Goal: Communication & Community: Answer question/provide support

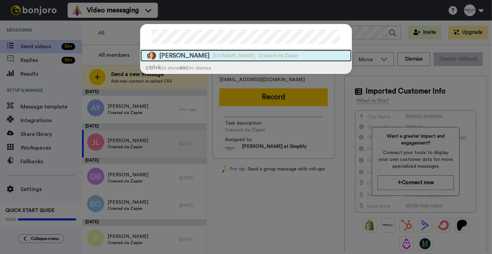
click at [258, 54] on span "Created via Zapier" at bounding box center [278, 55] width 41 height 7
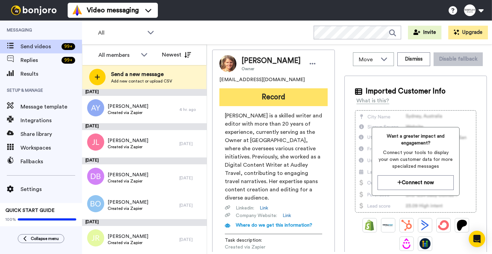
click at [253, 89] on button "Record" at bounding box center [273, 97] width 108 height 18
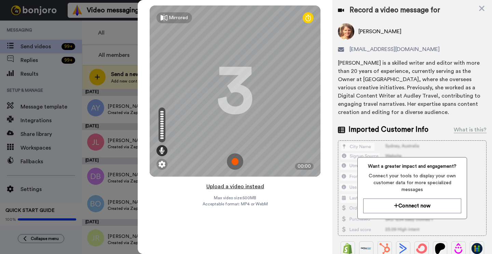
click at [240, 187] on button "Upload a video instead" at bounding box center [235, 186] width 62 height 9
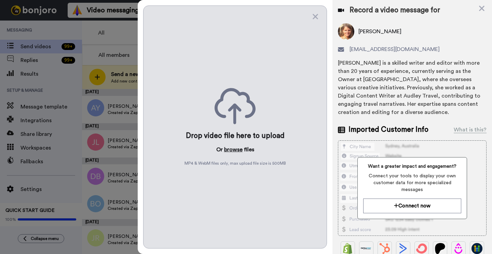
click at [238, 152] on button "browse" at bounding box center [233, 149] width 18 height 8
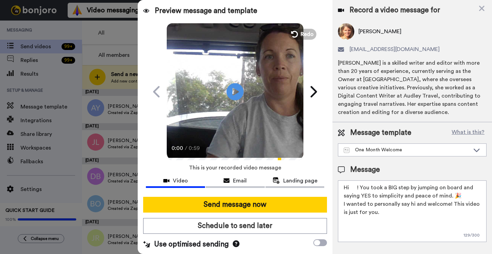
click at [357, 185] on textarea "Hi ! You took a BIG step by jumping on board and saying YES to simplicity and p…" at bounding box center [412, 211] width 149 height 62
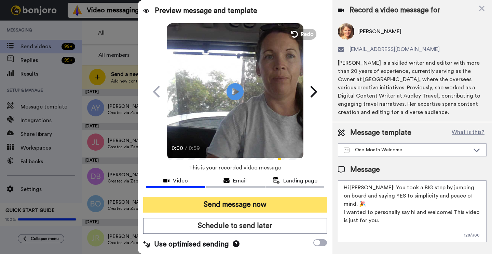
type textarea "Hi Amanda! You took a BIG step by jumping on board and saying YES to simplicity…"
click at [278, 204] on button "Send message now" at bounding box center [235, 204] width 184 height 16
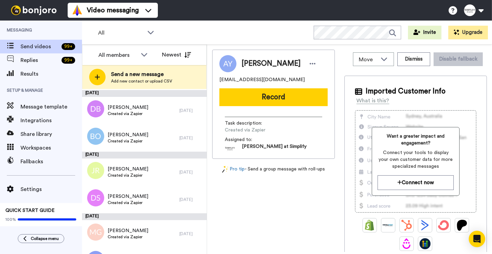
scroll to position [57, 0]
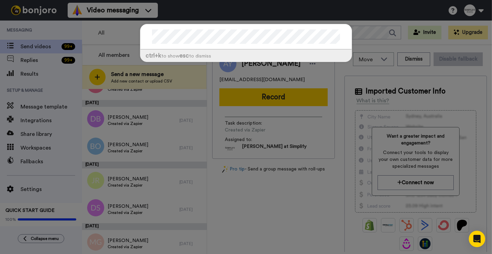
click at [273, 186] on div "ctrl +k to show esc to dismiss" at bounding box center [246, 127] width 492 height 254
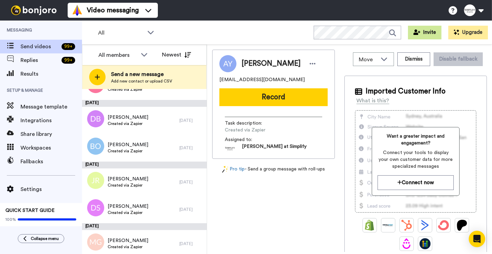
click at [418, 29] on button "Invite" at bounding box center [424, 33] width 33 height 14
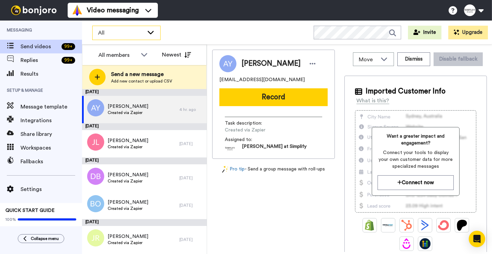
click at [152, 35] on icon at bounding box center [151, 32] width 8 height 7
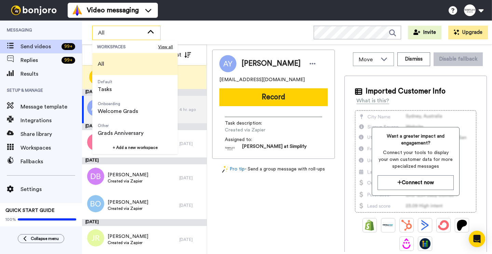
click at [152, 35] on icon at bounding box center [151, 32] width 8 height 7
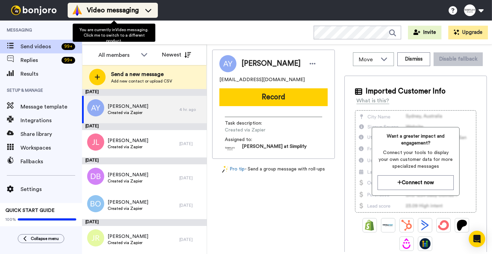
click at [151, 10] on icon at bounding box center [148, 10] width 11 height 7
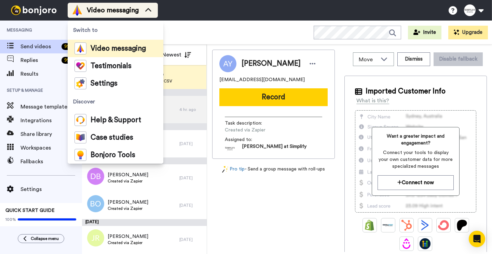
click at [151, 10] on icon at bounding box center [148, 10] width 11 height 7
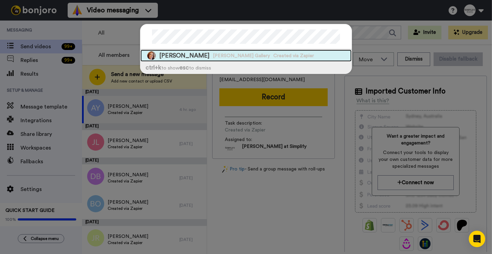
click at [213, 53] on span "Gregg Irby Gallery" at bounding box center [241, 55] width 57 height 7
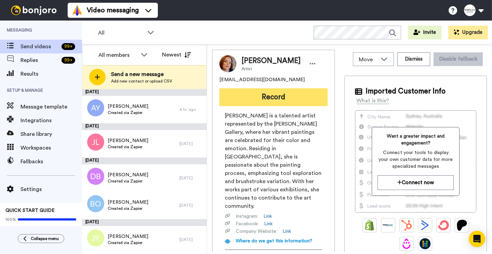
click at [255, 102] on button "Record" at bounding box center [273, 97] width 108 height 18
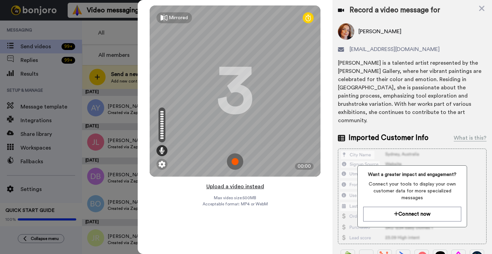
click at [229, 187] on button "Upload a video instead" at bounding box center [235, 186] width 62 height 9
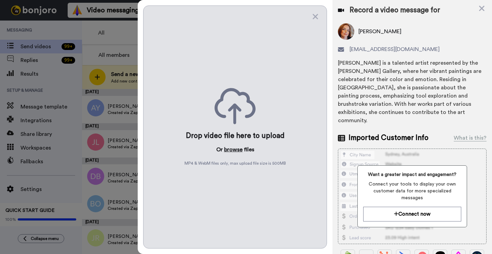
click at [237, 149] on button "browse" at bounding box center [233, 149] width 18 height 8
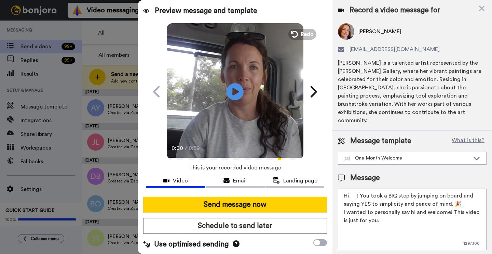
click at [356, 189] on textarea "Hi ! You took a BIG step by jumping on board and saying YES to simplicity and p…" at bounding box center [412, 219] width 149 height 62
click at [446, 205] on textarea "Hi April! You took a BIG step by jumping on board and saying YES to simplicity …" at bounding box center [412, 219] width 149 height 62
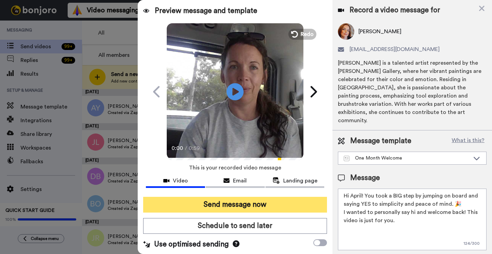
type textarea "Hi April! You took a BIG step by jumping on board and saying YES to simplicity …"
click at [287, 206] on button "Send message now" at bounding box center [235, 204] width 184 height 16
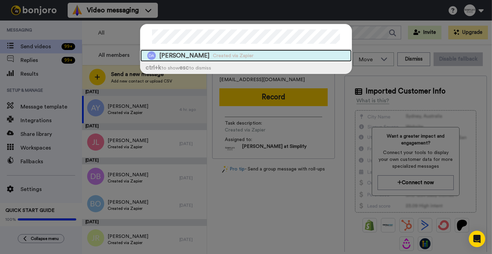
click at [172, 59] on span "[PERSON_NAME]" at bounding box center [184, 55] width 50 height 9
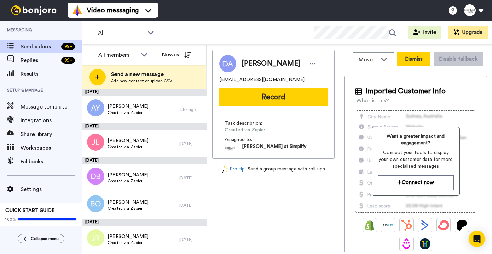
click at [425, 63] on button "Dismiss" at bounding box center [413, 59] width 33 height 14
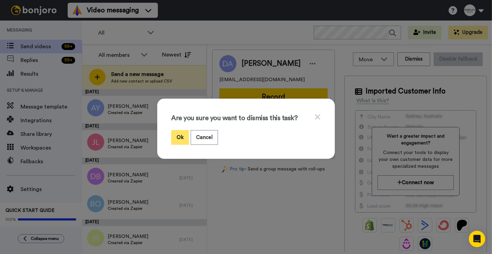
click at [177, 141] on button "Ok" at bounding box center [180, 137] width 18 height 15
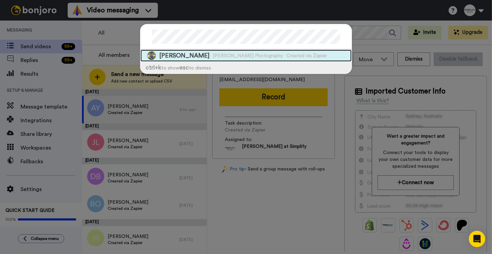
click at [216, 54] on span "Joanna B Pinneo Photography" at bounding box center [248, 55] width 70 height 7
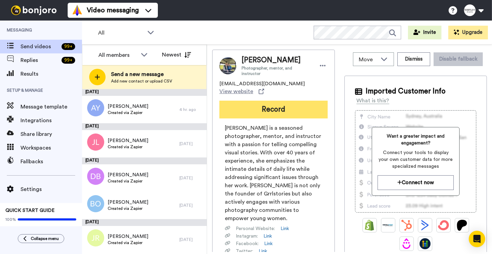
click at [275, 100] on button "Record" at bounding box center [273, 109] width 108 height 18
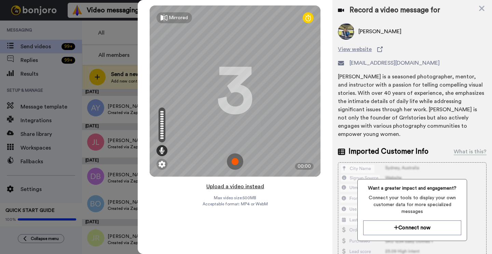
click at [228, 188] on button "Upload a video instead" at bounding box center [235, 186] width 62 height 9
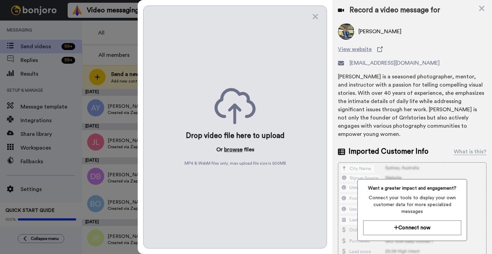
click at [229, 150] on button "browse" at bounding box center [233, 149] width 18 height 8
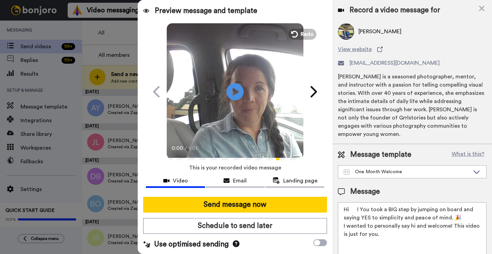
click at [359, 202] on textarea "Hi ! You took a BIG step by jumping on board and saying YES to simplicity and p…" at bounding box center [412, 233] width 149 height 62
click at [358, 202] on textarea "Hi ! You took a BIG step by jumping on board and saying YES to simplicity and p…" at bounding box center [412, 233] width 149 height 62
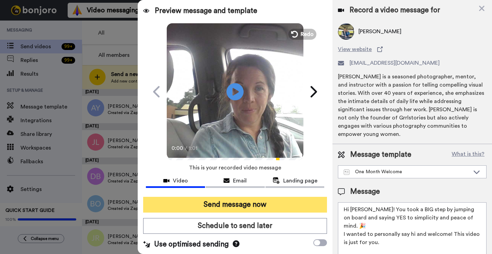
type textarea "Hi Joanna! You took a BIG step by jumping on board and saying YES to simplicity…"
click at [272, 203] on button "Send message now" at bounding box center [235, 204] width 184 height 16
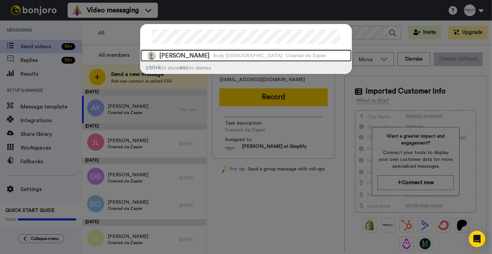
click at [228, 56] on span "Body Bible" at bounding box center [247, 55] width 69 height 7
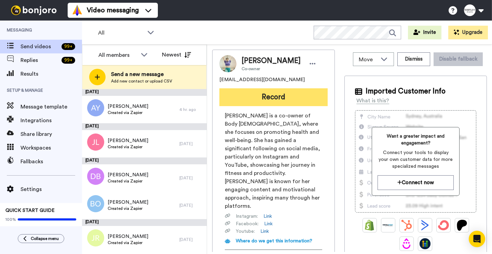
click at [275, 95] on button "Record" at bounding box center [273, 97] width 108 height 18
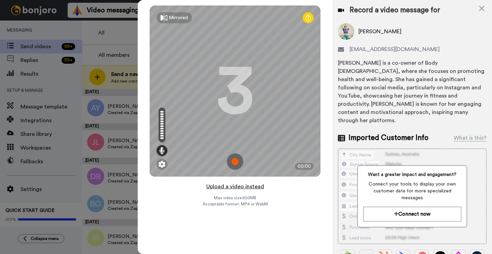
click at [216, 185] on button "Upload a video instead" at bounding box center [235, 186] width 62 height 9
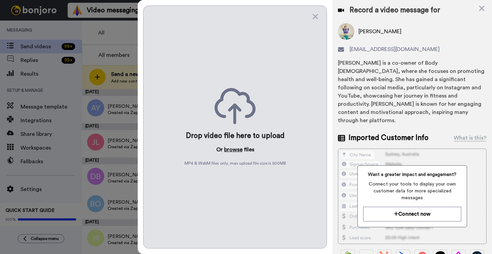
click at [241, 151] on button "browse" at bounding box center [233, 149] width 18 height 8
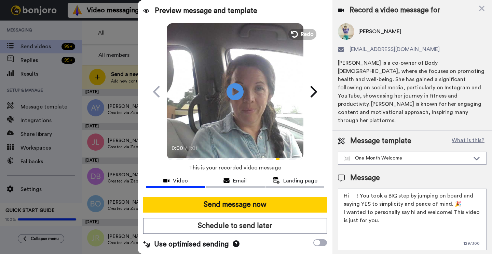
click at [358, 188] on textarea "Hi ! You took a BIG step by jumping on board and saying YES to simplicity and p…" at bounding box center [412, 219] width 149 height 62
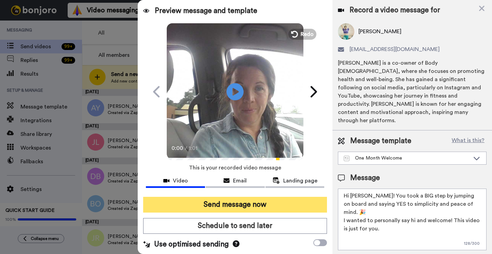
type textarea "Hi Joanna! You took a BIG step by jumping on board and saying YES to simplicity…"
click at [226, 200] on button "Send message now" at bounding box center [235, 204] width 184 height 16
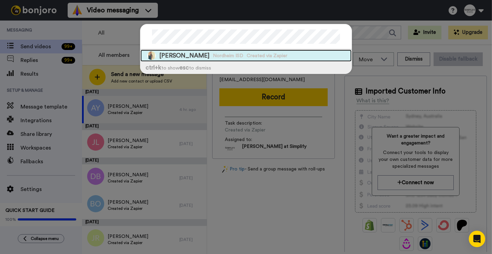
click at [186, 55] on span "[PERSON_NAME]" at bounding box center [184, 55] width 50 height 9
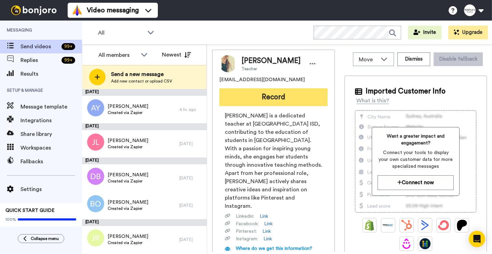
click at [287, 88] on button "Record" at bounding box center [273, 97] width 108 height 18
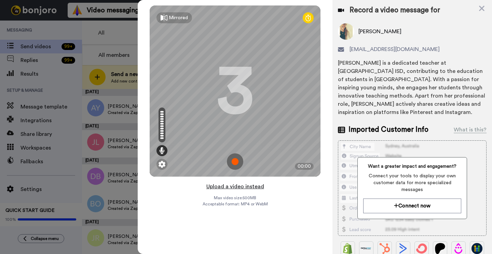
click at [215, 187] on button "Upload a video instead" at bounding box center [235, 186] width 62 height 9
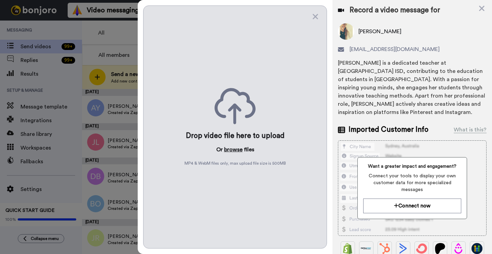
click at [234, 151] on button "browse" at bounding box center [233, 149] width 18 height 8
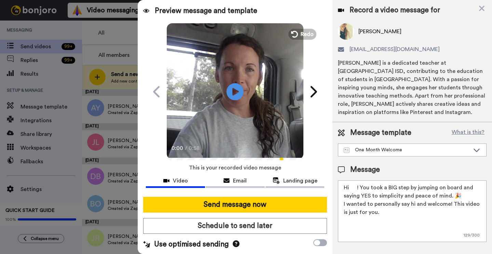
click at [356, 180] on textarea "Hi ! You took a BIG step by jumping on board and saying YES to simplicity and p…" at bounding box center [412, 211] width 149 height 62
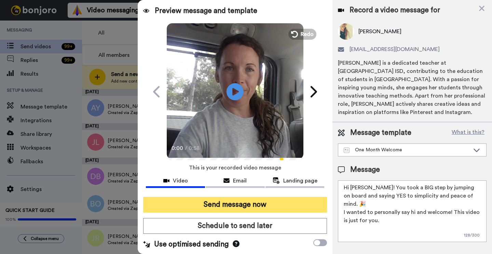
type textarea "Hi Meliss! You took a BIG step by jumping on board and saying YES to simplicity…"
click at [270, 203] on button "Send message now" at bounding box center [235, 204] width 184 height 16
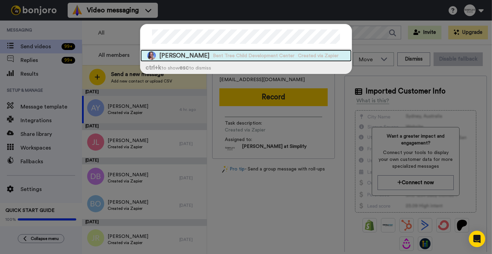
click at [221, 57] on span "Bent Tree Child Development Center" at bounding box center [254, 55] width 82 height 7
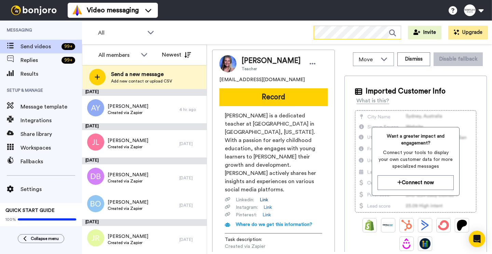
scroll to position [29, 0]
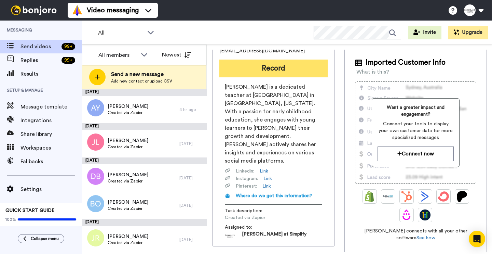
click at [278, 69] on button "Record" at bounding box center [273, 68] width 108 height 18
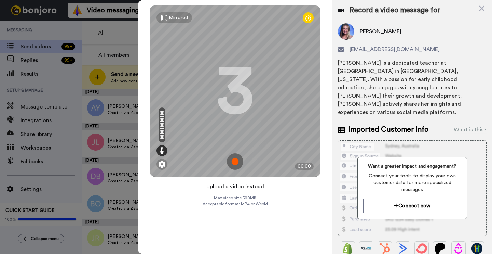
click at [226, 187] on button "Upload a video instead" at bounding box center [235, 186] width 62 height 9
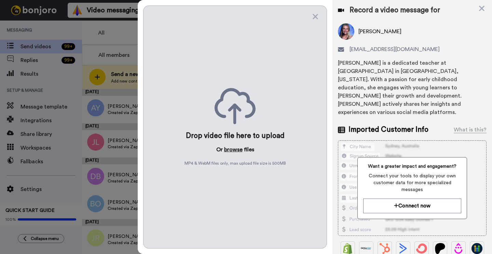
click at [227, 150] on button "browse" at bounding box center [233, 149] width 18 height 8
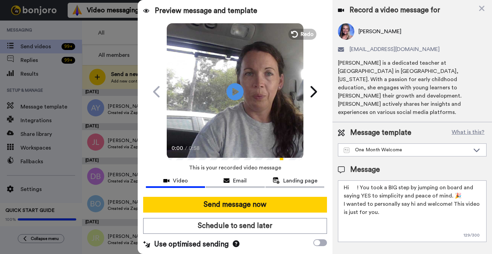
click at [360, 180] on textarea "Hi ! You took a BIG step by jumping on board and saying YES to simplicity and p…" at bounding box center [412, 211] width 149 height 62
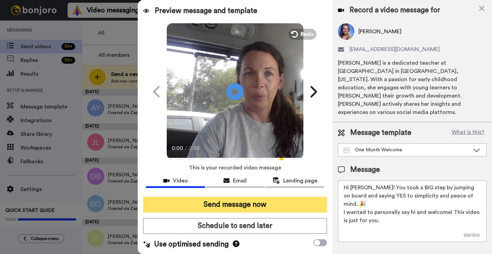
type textarea "Hi Meryl! You took a BIG step by jumping on board and saying YES to simplicity …"
click at [277, 204] on button "Send message now" at bounding box center [235, 204] width 184 height 16
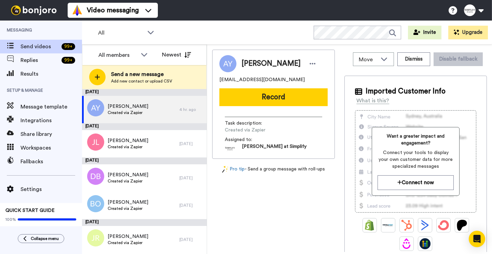
click at [334, 25] on div "All WORKSPACES View all All Default Tasks Onboarding Welcome Grads Other Grads …" at bounding box center [287, 33] width 410 height 24
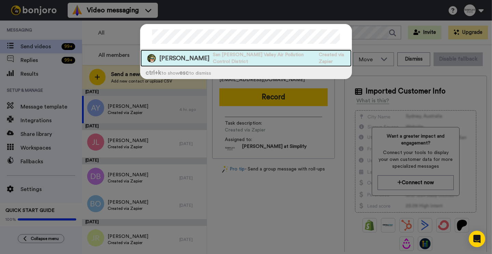
click at [237, 59] on span "San [PERSON_NAME] Valley Air Pollution Control District" at bounding box center [264, 58] width 103 height 14
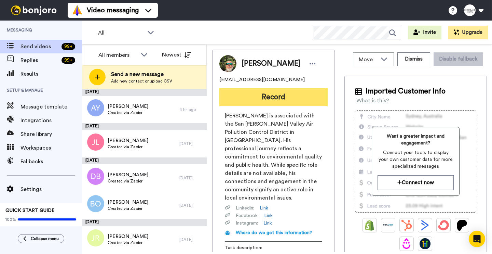
click at [243, 97] on button "Record" at bounding box center [273, 97] width 108 height 18
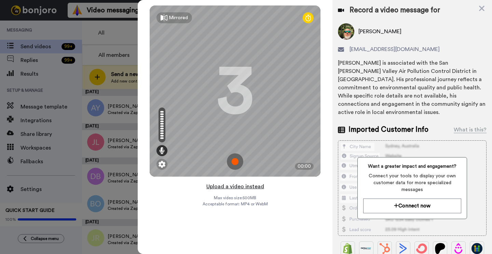
click at [240, 188] on button "Upload a video instead" at bounding box center [235, 186] width 62 height 9
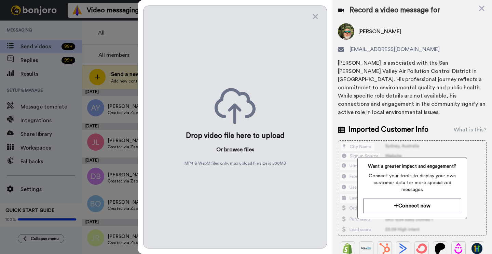
click at [228, 152] on button "browse" at bounding box center [233, 149] width 18 height 8
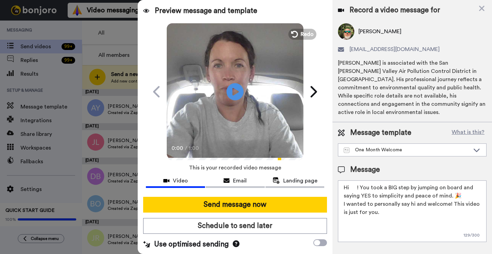
click at [357, 180] on textarea "Hi ! You took a BIG step by jumping on board and saying YES to simplicity and p…" at bounding box center [412, 211] width 149 height 62
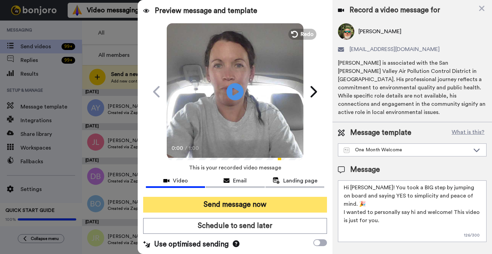
type textarea "Hi Mohammad! You took a BIG step by jumping on board and saying YES to simplici…"
click at [269, 205] on button "Send message now" at bounding box center [235, 204] width 184 height 16
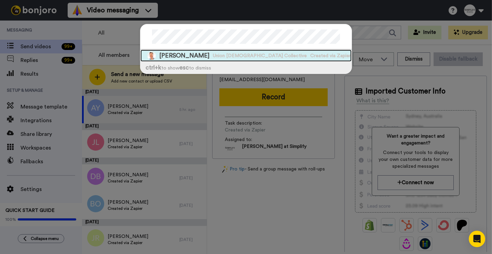
click at [177, 53] on span "[PERSON_NAME]" at bounding box center [184, 55] width 50 height 9
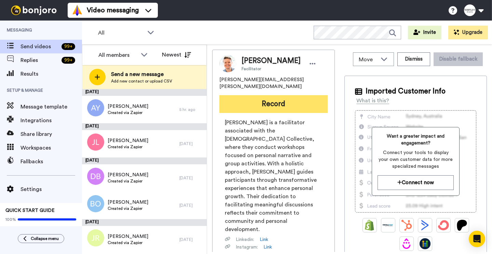
click at [288, 99] on button "Record" at bounding box center [273, 104] width 108 height 18
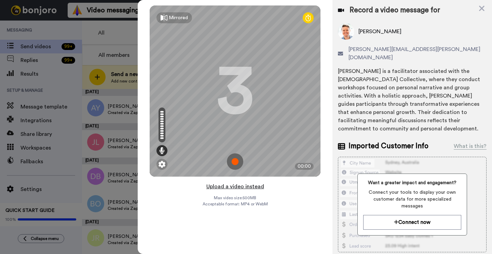
click at [227, 185] on button "Upload a video instead" at bounding box center [235, 186] width 62 height 9
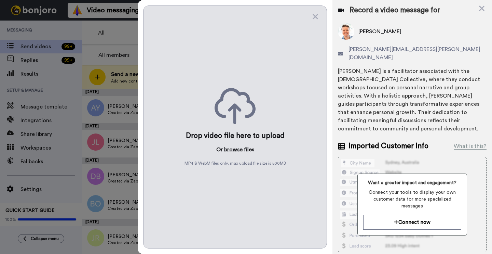
click at [233, 148] on button "browse" at bounding box center [233, 149] width 18 height 8
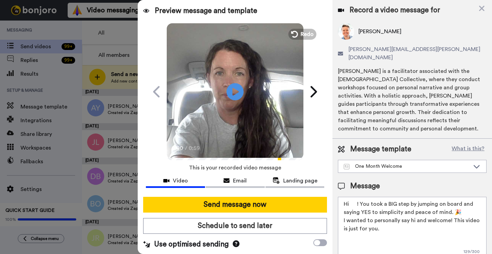
click at [359, 196] on textarea "Hi ! You took a BIG step by jumping on board and saying YES to simplicity and p…" at bounding box center [412, 227] width 149 height 62
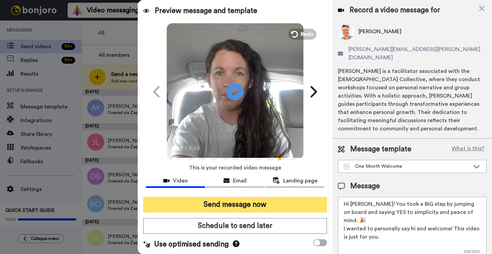
type textarea "Hi Ollie! You took a BIG step by jumping on board and saying YES to simplicity …"
click at [262, 203] on button "Send message now" at bounding box center [235, 204] width 184 height 16
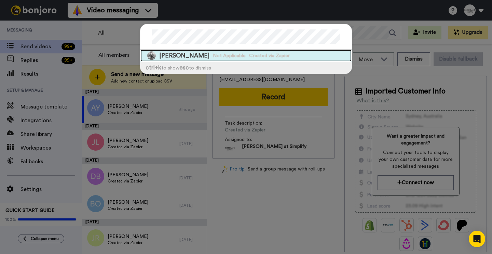
click at [225, 57] on span "Not Applicable" at bounding box center [229, 55] width 33 height 7
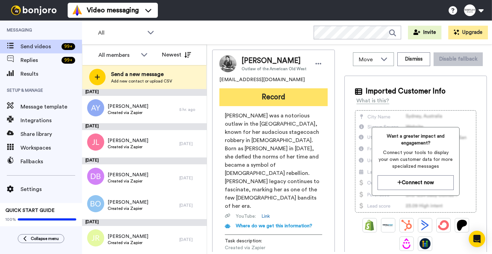
click at [264, 95] on button "Record" at bounding box center [273, 97] width 108 height 18
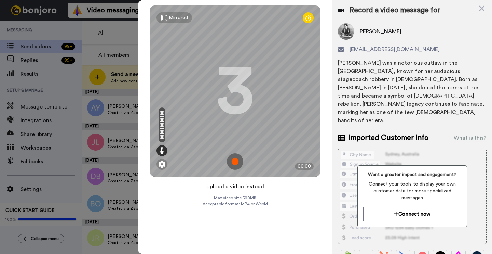
click at [219, 188] on button "Upload a video instead" at bounding box center [235, 186] width 62 height 9
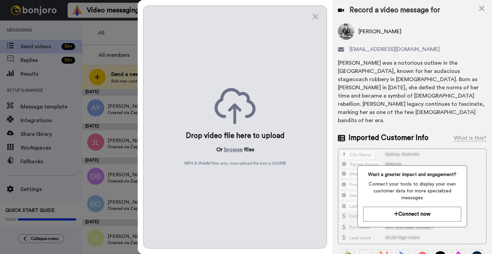
click at [231, 145] on div "Drop video file here to upload Or browse files MP4 & WebM files only, max uploa…" at bounding box center [235, 126] width 184 height 243
click at [232, 149] on button "browse" at bounding box center [233, 149] width 18 height 8
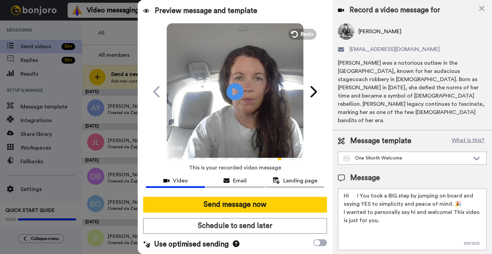
drag, startPoint x: 359, startPoint y: 180, endPoint x: 366, endPoint y: 179, distance: 7.2
click at [359, 188] on textarea "Hi ! You took a BIG step by jumping on board and saying YES to simplicity and p…" at bounding box center [412, 219] width 149 height 62
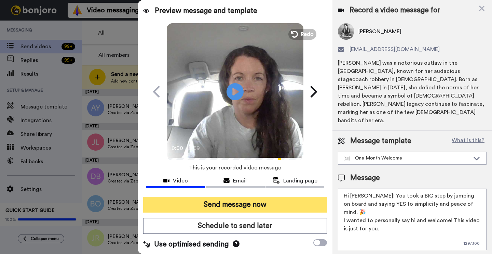
type textarea "Hi Pearl! You took a BIG step by jumping on board and saying YES to simplicity …"
click at [187, 202] on button "Send message now" at bounding box center [235, 204] width 184 height 16
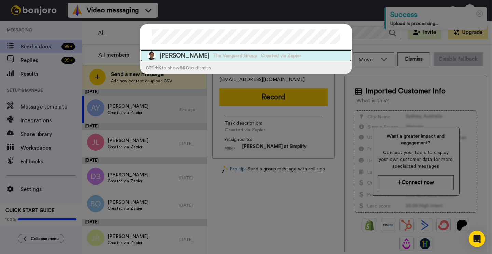
click at [216, 60] on div "[PERSON_NAME] The Vanguard Group Created via Zapier" at bounding box center [245, 56] width 211 height 12
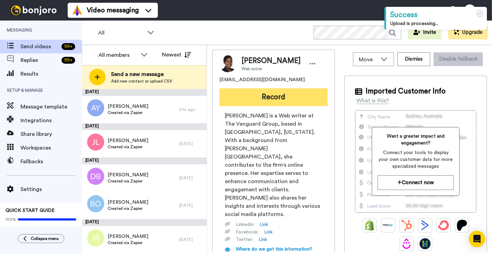
click at [257, 97] on button "Record" at bounding box center [273, 97] width 108 height 18
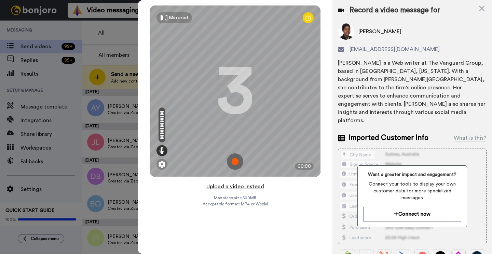
click at [235, 187] on button "Upload a video instead" at bounding box center [235, 186] width 62 height 9
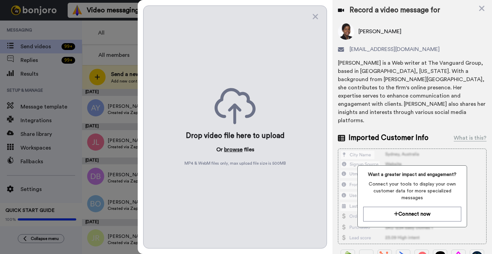
click at [228, 146] on button "browse" at bounding box center [233, 149] width 18 height 8
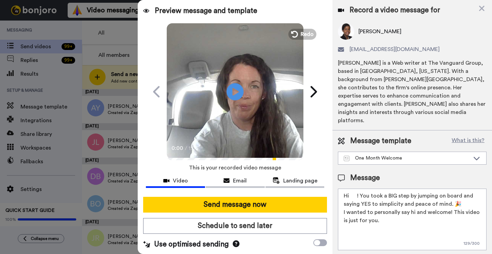
click at [357, 188] on textarea "Hi ! You took a BIG step by jumping on board and saying YES to simplicity and p…" at bounding box center [412, 219] width 149 height 62
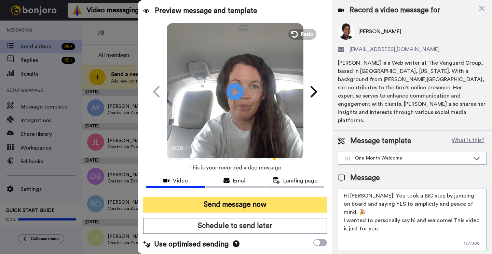
type textarea "Hi Phyllis! You took a BIG step by jumping on board and saying YES to simplicit…"
click at [283, 208] on button "Send message now" at bounding box center [235, 204] width 184 height 16
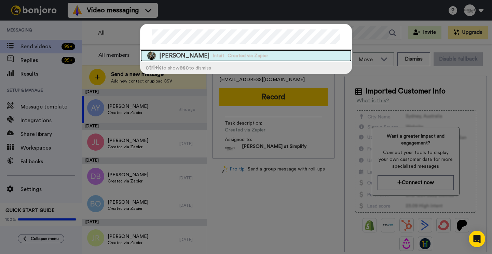
click at [270, 56] on div "[PERSON_NAME] Intuit Created via Zapier" at bounding box center [245, 56] width 211 height 12
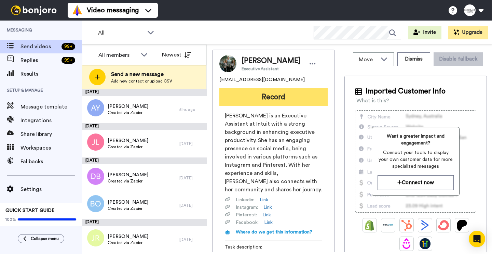
click at [271, 98] on button "Record" at bounding box center [273, 97] width 108 height 18
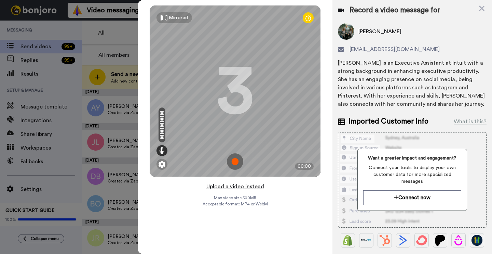
click at [235, 187] on button "Upload a video instead" at bounding box center [235, 186] width 62 height 9
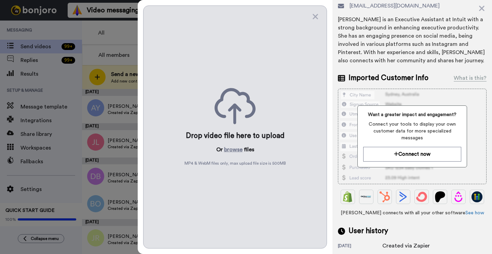
scroll to position [129, 0]
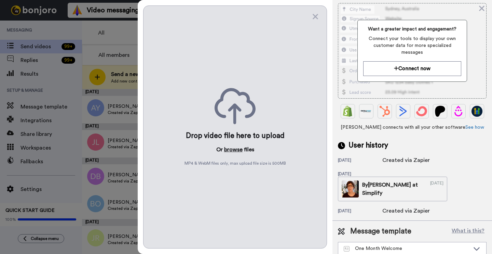
click at [237, 150] on button "browse" at bounding box center [233, 149] width 18 height 8
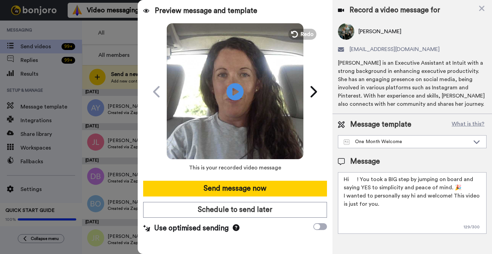
scroll to position [0, 0]
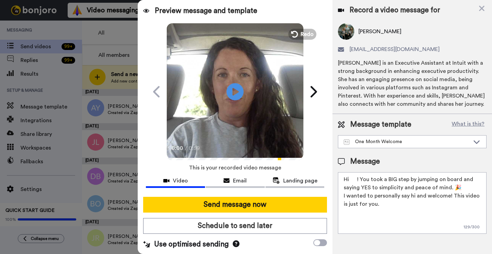
click at [353, 180] on textarea "Hi ! You took a BIG step by jumping on board and saying YES to simplicity and p…" at bounding box center [412, 203] width 149 height 62
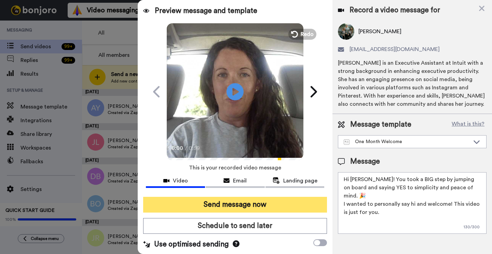
type textarea "Hi Roxi! You took a BIG step by jumping on board and saying YES to simplicity a…"
click at [255, 210] on button "Send message now" at bounding box center [235, 204] width 184 height 16
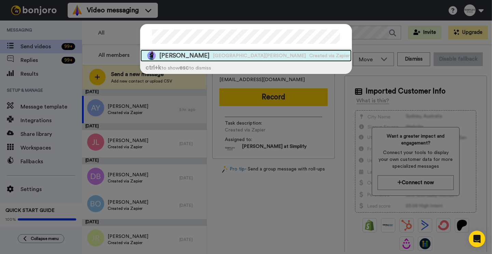
click at [233, 57] on span "[GEOGRAPHIC_DATA][PERSON_NAME]" at bounding box center [259, 55] width 93 height 7
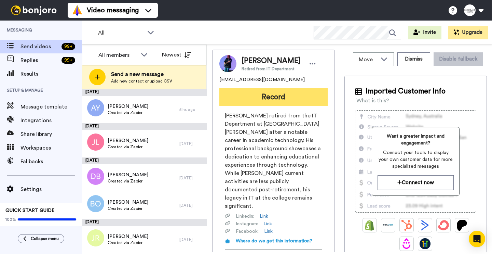
click at [277, 94] on button "Record" at bounding box center [273, 97] width 108 height 18
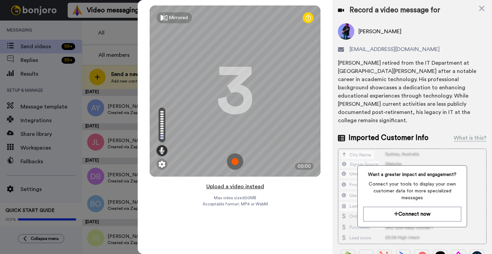
click at [224, 183] on button "Upload a video instead" at bounding box center [235, 186] width 62 height 9
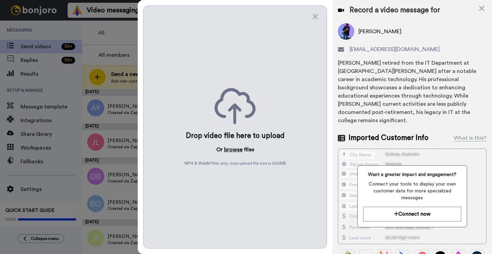
click at [233, 146] on button "browse" at bounding box center [233, 149] width 18 height 8
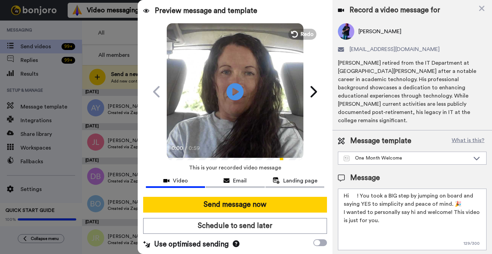
click at [356, 188] on textarea "Hi ! You took a BIG step by jumping on board and saying YES to simplicity and p…" at bounding box center [412, 219] width 149 height 62
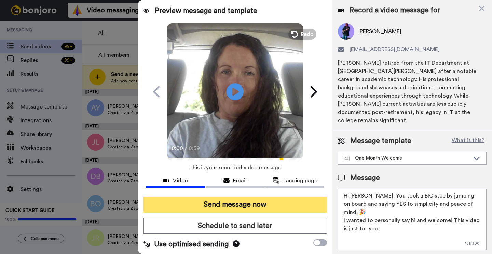
type textarea "Hi Roy! You took a BIG step by jumping on board and saying YES to simplicity an…"
click at [193, 211] on button "Send message now" at bounding box center [235, 204] width 184 height 16
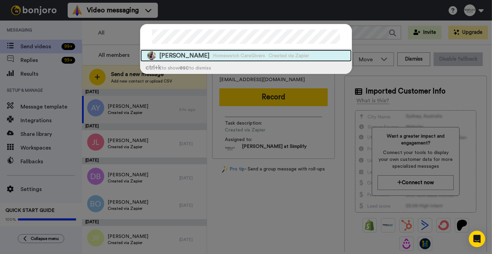
click at [269, 54] on span "Created via Zapier" at bounding box center [289, 55] width 41 height 7
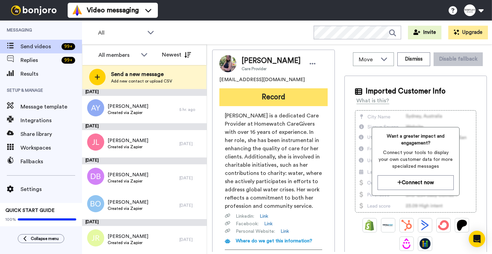
click at [244, 96] on button "Record" at bounding box center [273, 97] width 108 height 18
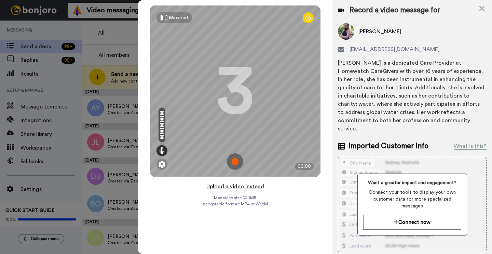
click at [236, 187] on button "Upload a video instead" at bounding box center [235, 186] width 62 height 9
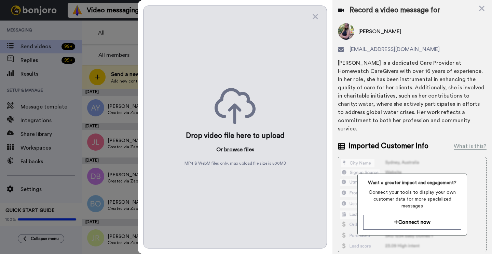
click at [229, 149] on button "browse" at bounding box center [233, 149] width 18 height 8
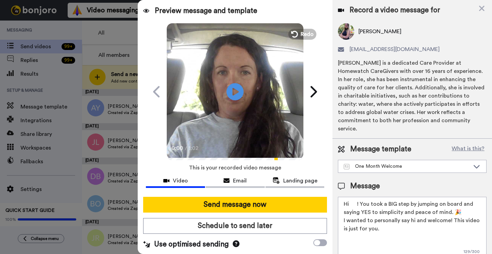
click at [358, 196] on textarea "Hi ! You took a BIG step by jumping on board and saying YES to simplicity and p…" at bounding box center [412, 227] width 149 height 62
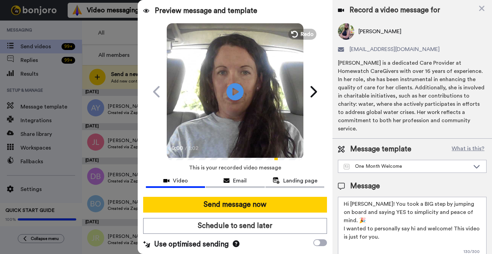
click at [448, 210] on textarea "Hi Sara! You took a BIG step by jumping on board and saying YES to simplicity a…" at bounding box center [412, 227] width 149 height 62
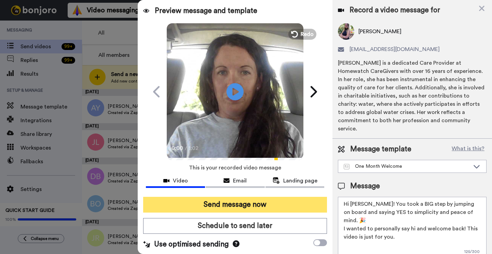
type textarea "Hi Sara! You took a BIG step by jumping on board and saying YES to simplicity a…"
click at [264, 206] on button "Send message now" at bounding box center [235, 204] width 184 height 16
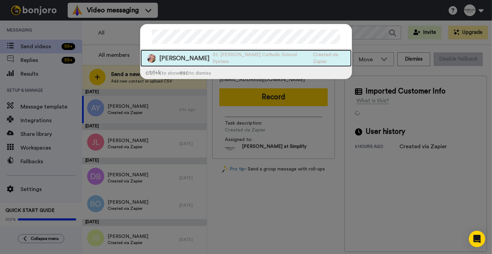
click at [270, 57] on span "St. [PERSON_NAME] Catholic School System" at bounding box center [261, 58] width 97 height 14
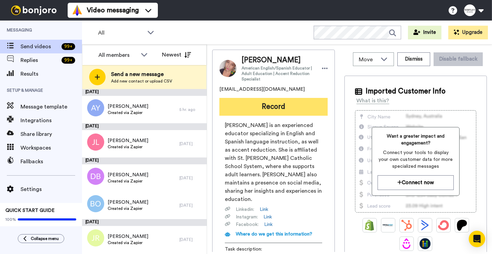
click at [266, 113] on button "Record" at bounding box center [273, 107] width 108 height 18
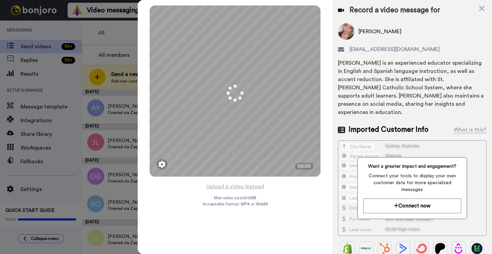
click at [231, 187] on button "Upload a video instead" at bounding box center [235, 186] width 62 height 9
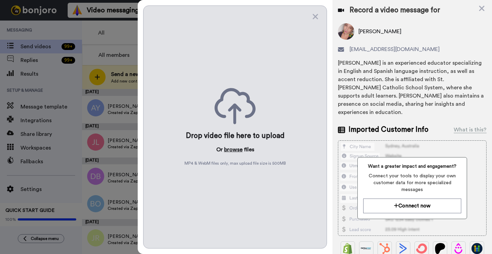
click at [233, 149] on button "browse" at bounding box center [233, 149] width 18 height 8
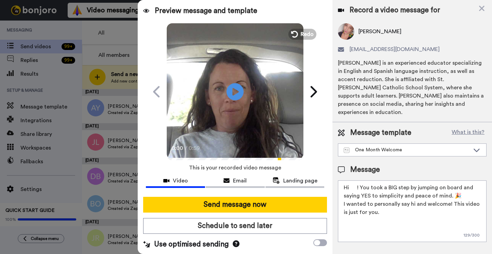
click at [357, 180] on textarea "Hi ! You took a BIG step by jumping on board and saying YES to simplicity and p…" at bounding box center [412, 211] width 149 height 62
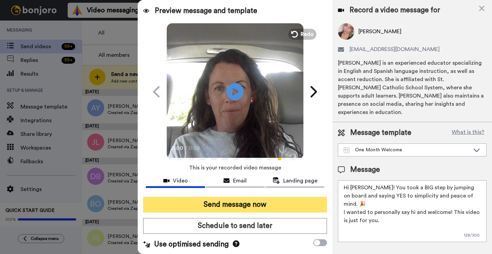
type textarea "Hi Stella! You took a BIG step by jumping on board and saying YES to simplicity…"
click at [210, 205] on button "Send message now" at bounding box center [235, 204] width 184 height 16
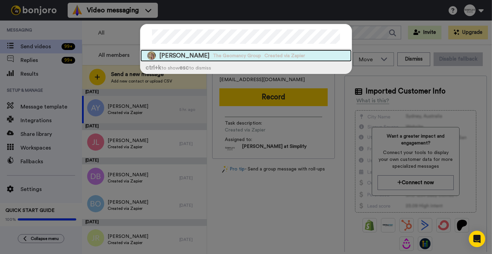
click at [279, 53] on span "Created via Zapier" at bounding box center [284, 55] width 41 height 7
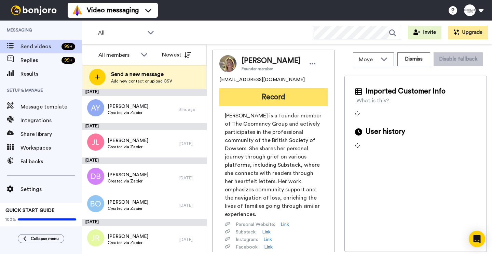
click at [259, 99] on button "Record" at bounding box center [273, 97] width 108 height 18
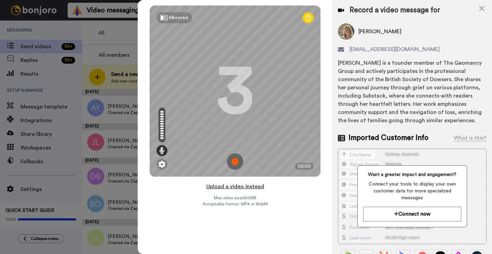
click at [223, 186] on button "Upload a video instead" at bounding box center [235, 186] width 62 height 9
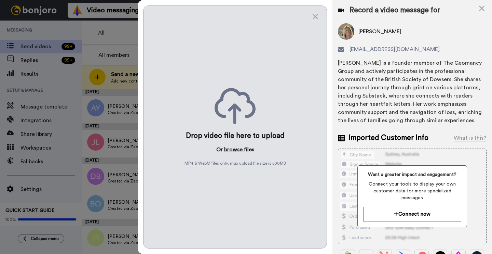
click at [234, 146] on button "browse" at bounding box center [233, 149] width 18 height 8
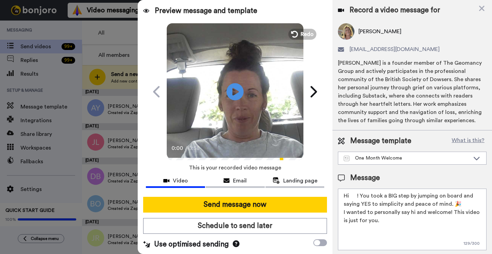
drag, startPoint x: 358, startPoint y: 194, endPoint x: 374, endPoint y: 187, distance: 17.6
click at [358, 194] on textarea "Hi ! You took a BIG step by jumping on board and saying YES to simplicity and p…" at bounding box center [412, 219] width 149 height 62
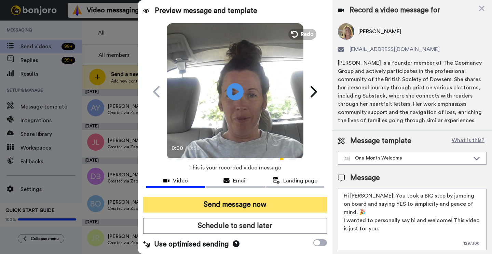
type textarea "Hi [PERSON_NAME]! You took a BIG step by jumping on board and saying YES to sim…"
click at [246, 204] on button "Send message now" at bounding box center [235, 204] width 184 height 16
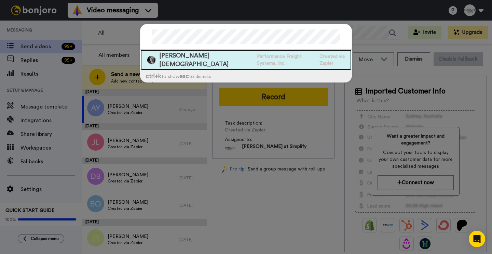
click at [276, 58] on span "Performance Freight Systems, Inc." at bounding box center [286, 60] width 59 height 14
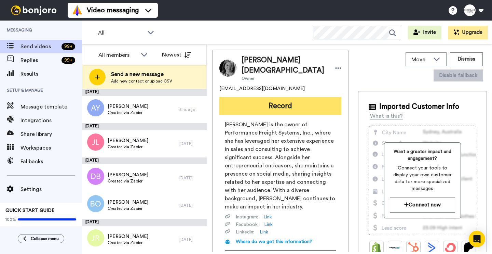
click at [251, 97] on button "Record" at bounding box center [280, 106] width 122 height 18
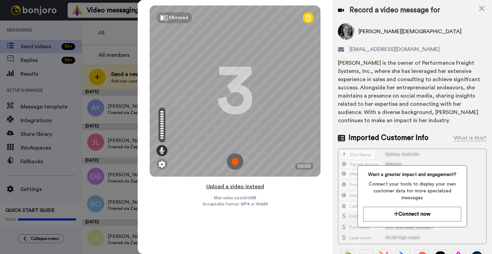
click at [244, 185] on button "Upload a video instead" at bounding box center [235, 186] width 62 height 9
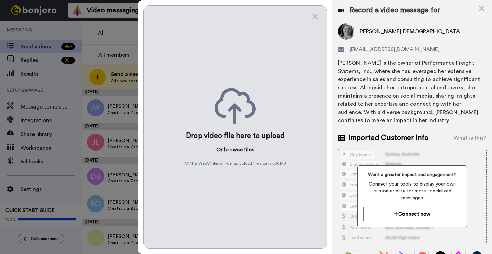
click at [231, 147] on button "browse" at bounding box center [233, 149] width 18 height 8
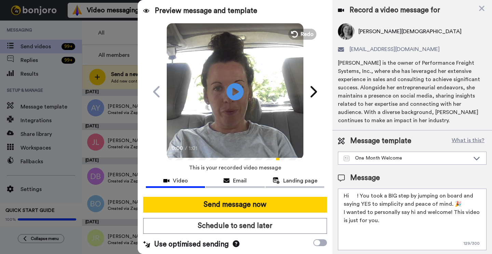
click at [356, 195] on textarea "Hi ! You took a BIG step by jumping on board and saying YES to simplicity and p…" at bounding box center [412, 219] width 149 height 62
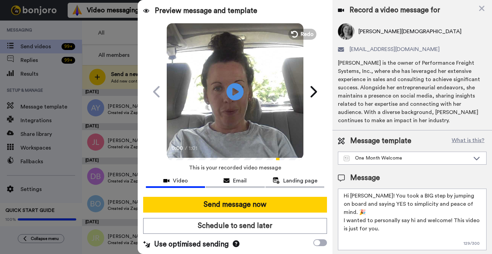
click at [448, 212] on textarea "Hi Susie! You took a BIG step by jumping on board and saying YES to simplicity …" at bounding box center [412, 219] width 149 height 62
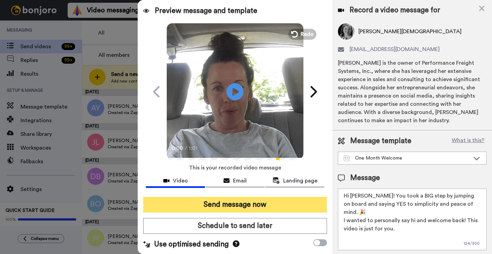
type textarea "Hi Susie! You took a BIG step by jumping on board and saying YES to simplicity …"
click at [290, 204] on button "Send message now" at bounding box center [235, 204] width 184 height 16
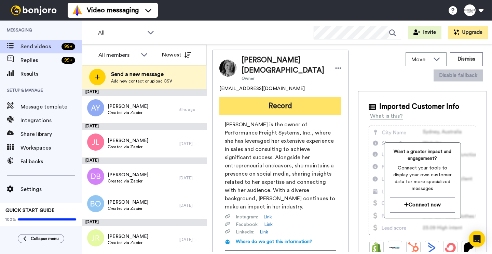
click at [261, 98] on button "Record" at bounding box center [280, 106] width 122 height 18
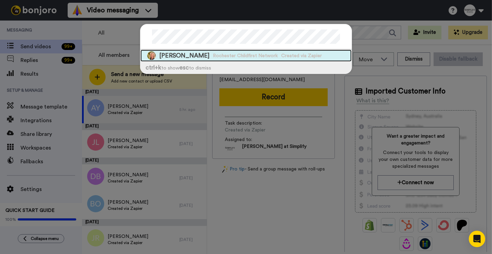
click at [299, 53] on span "Created via Zapier" at bounding box center [301, 55] width 41 height 7
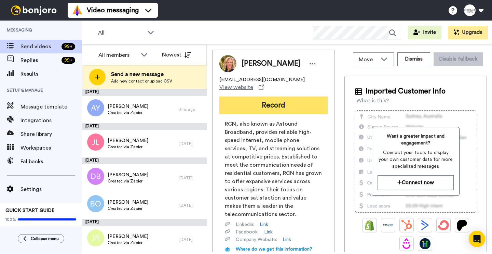
click at [261, 96] on button "Record" at bounding box center [273, 105] width 108 height 18
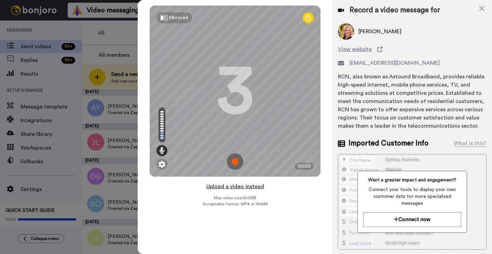
click at [222, 188] on button "Upload a video instead" at bounding box center [235, 186] width 62 height 9
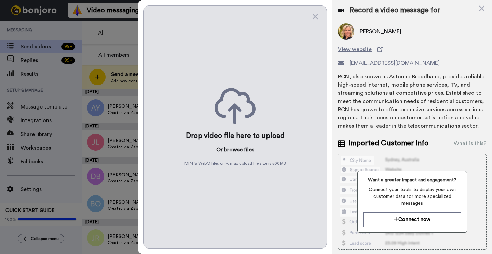
click at [233, 149] on button "browse" at bounding box center [233, 149] width 18 height 8
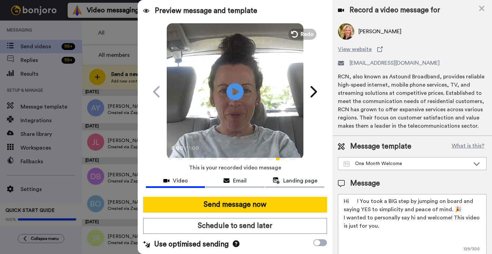
click at [360, 197] on textarea "Hi ! You took a BIG step by jumping on board and saying YES to simplicity and p…" at bounding box center [412, 225] width 149 height 62
click at [355, 201] on textarea "Hi ! You took a BIG step by jumping on board and saying YES to simplicity and p…" at bounding box center [412, 225] width 149 height 62
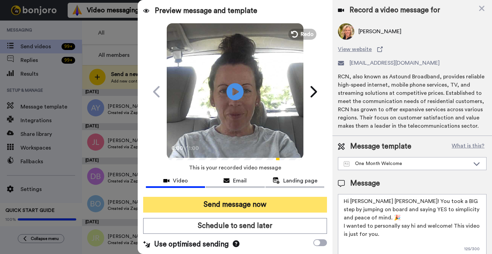
type textarea "Hi Terri Ann! You took a BIG step by jumping on board and saying YES to simplic…"
click at [292, 204] on button "Send message now" at bounding box center [235, 204] width 184 height 16
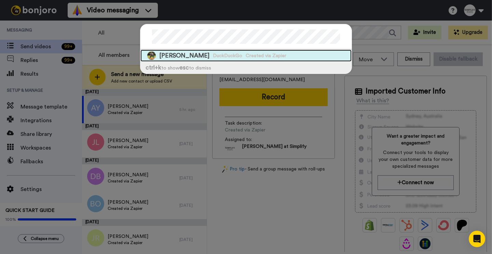
click at [226, 53] on span "DuckDuckGo" at bounding box center [227, 55] width 29 height 7
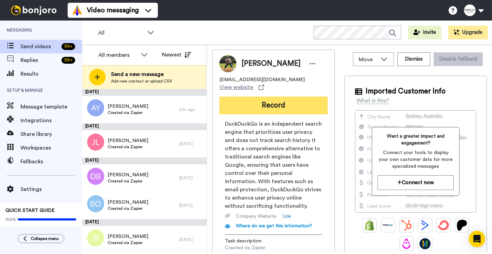
click at [265, 104] on button "Record" at bounding box center [273, 105] width 108 height 18
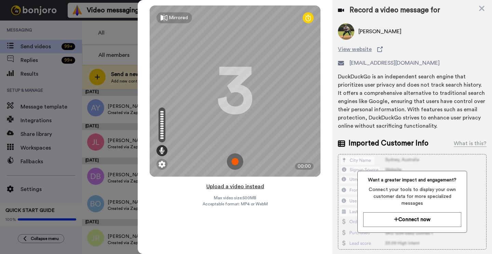
click at [214, 185] on button "Upload a video instead" at bounding box center [235, 186] width 62 height 9
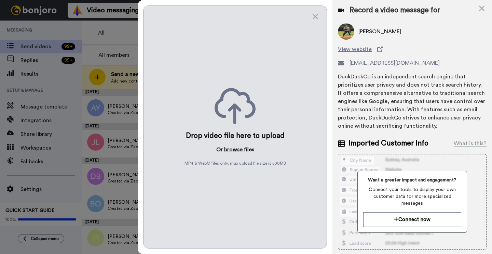
click at [229, 147] on button "browse" at bounding box center [233, 149] width 18 height 8
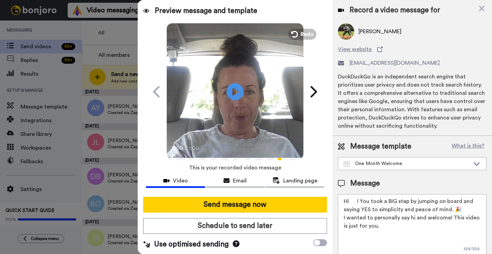
click at [355, 202] on textarea "Hi ! You took a BIG step by jumping on board and saying YES to simplicity and p…" at bounding box center [412, 225] width 149 height 62
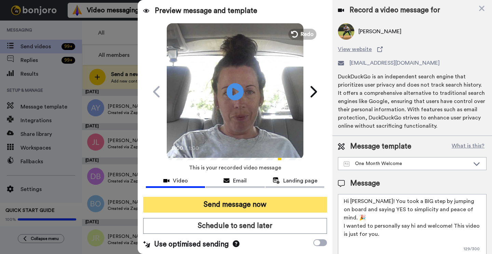
type textarea "Hi Tommy! You took a BIG step by jumping on board and saying YES to simplicity …"
click at [279, 206] on button "Send message now" at bounding box center [235, 204] width 184 height 16
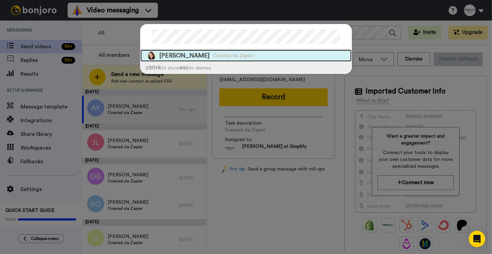
click at [230, 55] on span "Created via Zapier" at bounding box center [233, 55] width 41 height 7
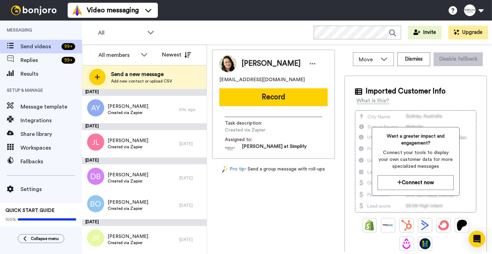
click at [253, 88] on div "[PERSON_NAME] [EMAIL_ADDRESS][DOMAIN_NAME] Record Task description : Created vi…" at bounding box center [273, 104] width 123 height 109
click at [256, 95] on button "Record" at bounding box center [273, 97] width 108 height 18
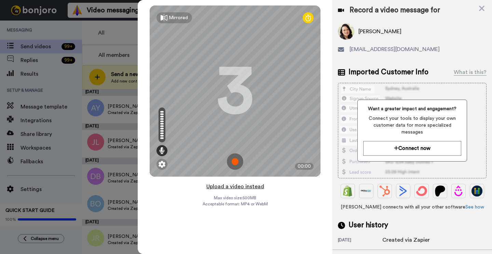
click at [237, 184] on button "Upload a video instead" at bounding box center [235, 186] width 62 height 9
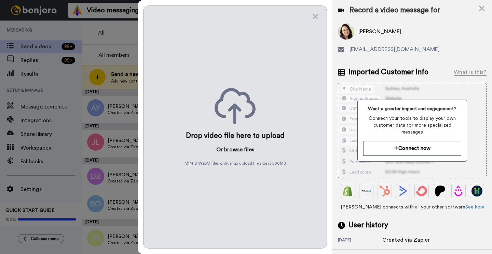
click at [227, 146] on button "browse" at bounding box center [233, 149] width 18 height 8
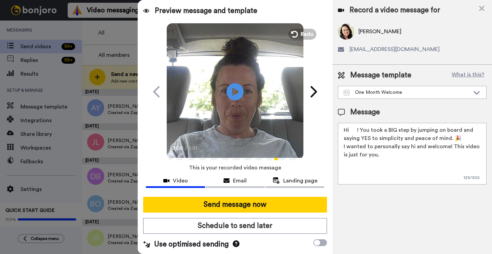
click at [358, 126] on textarea "Hi ! You took a BIG step by jumping on board and saying YES to simplicity and p…" at bounding box center [412, 154] width 149 height 62
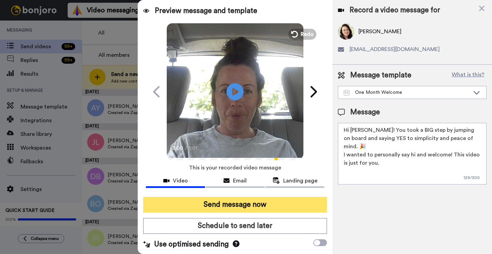
type textarea "Hi [PERSON_NAME]! You took a BIG step by jumping on board and saying YES to sim…"
click at [183, 205] on button "Send message now" at bounding box center [235, 204] width 184 height 16
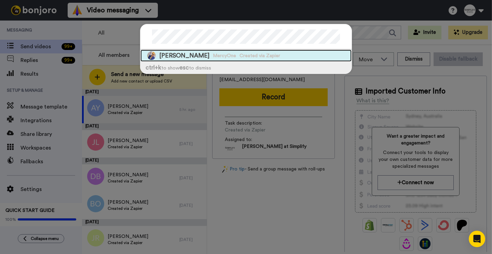
click at [240, 58] on span "Created via Zapier" at bounding box center [260, 55] width 41 height 7
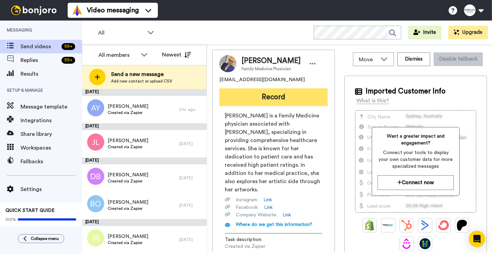
click at [290, 96] on button "Record" at bounding box center [273, 97] width 108 height 18
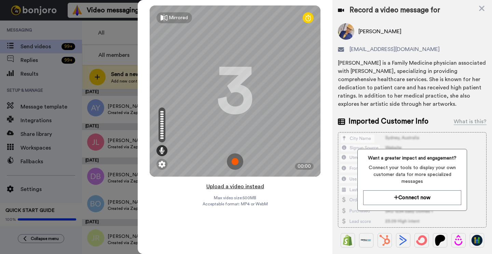
click at [226, 187] on button "Upload a video instead" at bounding box center [235, 186] width 62 height 9
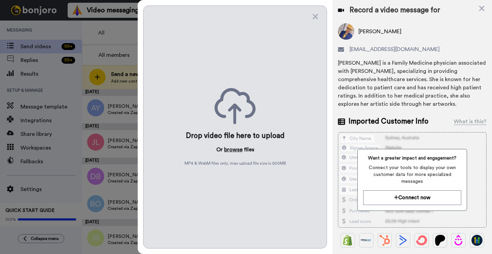
click at [226, 148] on button "browse" at bounding box center [233, 149] width 18 height 8
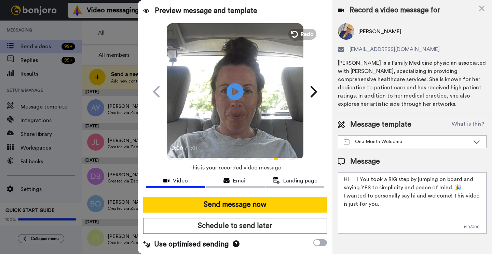
click at [357, 175] on textarea "Hi ! You took a BIG step by jumping on board and saying YES to simplicity and p…" at bounding box center [412, 203] width 149 height 62
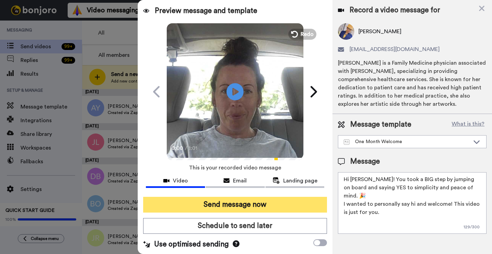
type textarea "Hi [PERSON_NAME]! You took a BIG step by jumping on board and saying YES to sim…"
click at [294, 211] on button "Send message now" at bounding box center [235, 204] width 184 height 16
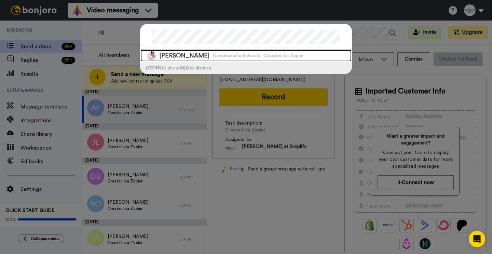
click at [242, 56] on span "Kamehameha Schools" at bounding box center [236, 55] width 47 height 7
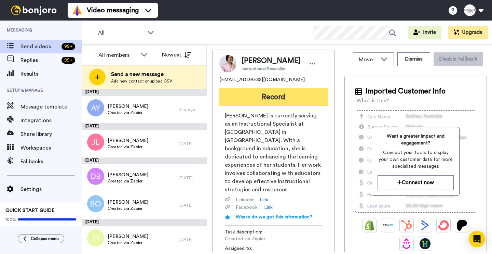
click at [246, 95] on button "Record" at bounding box center [273, 97] width 108 height 18
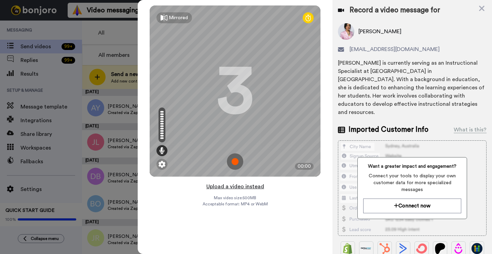
click at [227, 186] on button "Upload a video instead" at bounding box center [235, 186] width 62 height 9
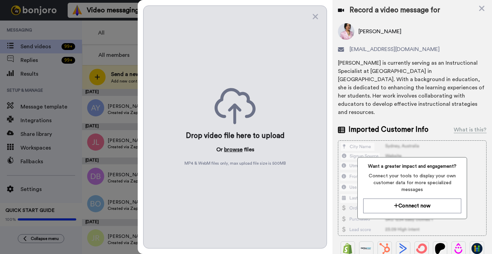
click at [225, 149] on button "browse" at bounding box center [233, 149] width 18 height 8
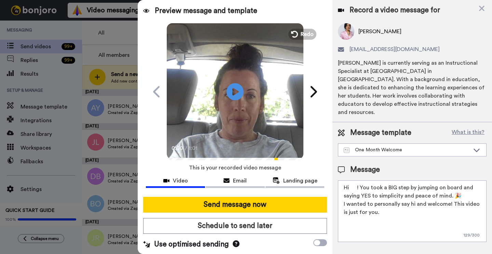
click at [359, 180] on textarea "Hi ! You took a BIG step by jumping on board and saying YES to simplicity and p…" at bounding box center [412, 211] width 149 height 62
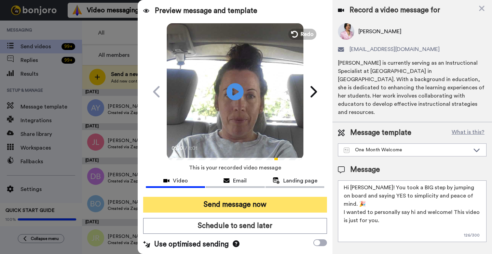
type textarea "Hi [PERSON_NAME]! You took a BIG step by jumping on board and saying YES to sim…"
click at [224, 209] on button "Send message now" at bounding box center [235, 204] width 184 height 16
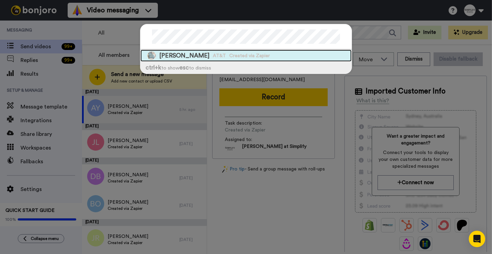
click at [261, 56] on span "Created via Zapier" at bounding box center [249, 55] width 41 height 7
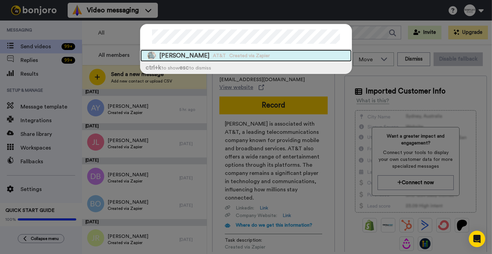
click at [196, 51] on span "Vesta Andrews" at bounding box center [184, 55] width 50 height 9
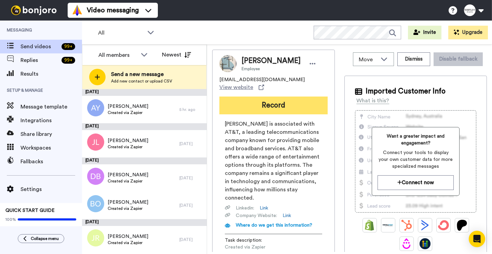
click at [228, 97] on button "Record" at bounding box center [273, 105] width 108 height 18
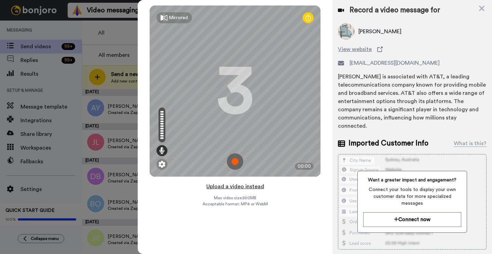
click at [223, 188] on button "Upload a video instead" at bounding box center [235, 186] width 62 height 9
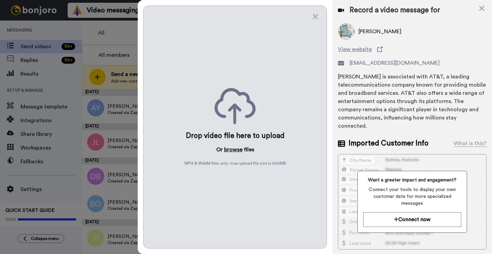
click at [229, 147] on button "browse" at bounding box center [233, 149] width 18 height 8
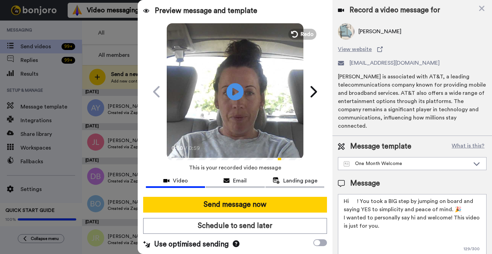
click at [357, 194] on textarea "Hi ! You took a BIG step by jumping on board and saying YES to simplicity and p…" at bounding box center [412, 225] width 149 height 62
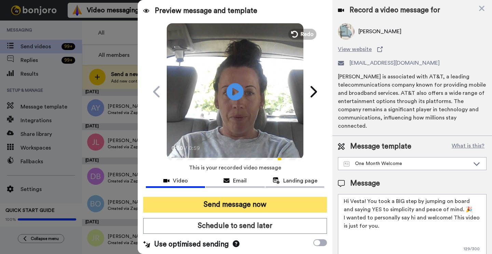
type textarea "Hi Vesta! You took a BIG step by jumping on board and saying YES to simplicity …"
click at [230, 208] on button "Send message now" at bounding box center [235, 204] width 184 height 16
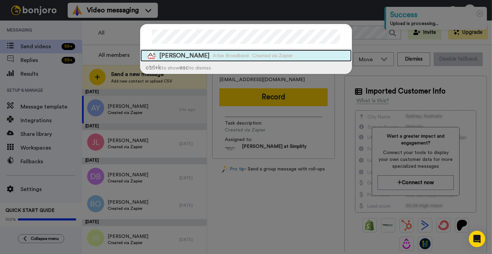
click at [272, 56] on span "Created via Zapier" at bounding box center [272, 55] width 41 height 7
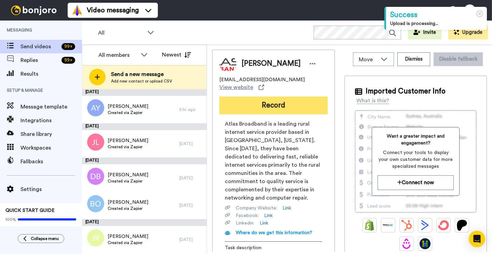
click at [299, 96] on button "Record" at bounding box center [273, 105] width 108 height 18
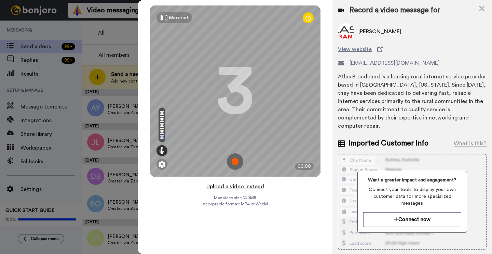
click at [224, 186] on button "Upload a video instead" at bounding box center [235, 186] width 62 height 9
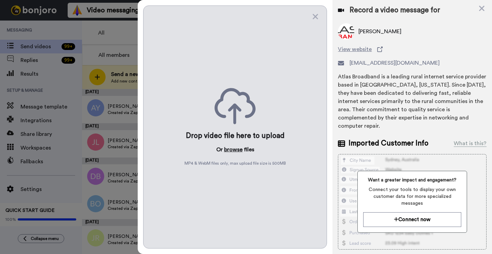
click at [232, 149] on button "browse" at bounding box center [233, 149] width 18 height 8
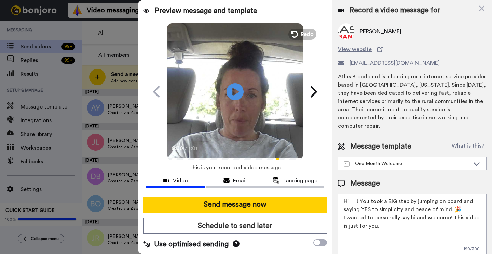
click at [355, 194] on textarea "Hi ! You took a BIG step by jumping on board and saying YES to simplicity and p…" at bounding box center [412, 225] width 149 height 62
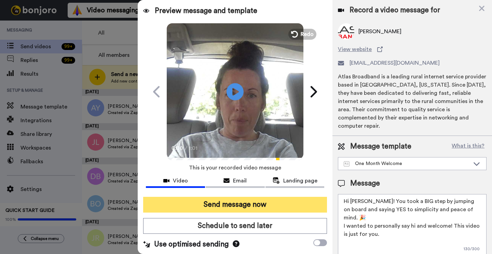
type textarea "Hi [PERSON_NAME]! You took a BIG step by jumping on board and saying YES to sim…"
click at [270, 207] on button "Send message now" at bounding box center [235, 204] width 184 height 16
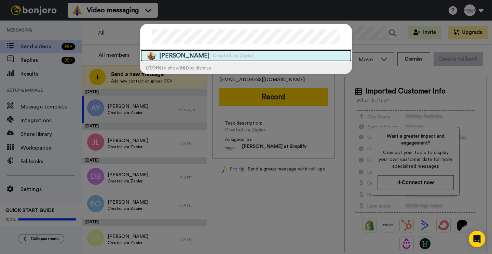
click at [272, 55] on div "Judith H. Darsky Created via Zapier" at bounding box center [245, 56] width 211 height 12
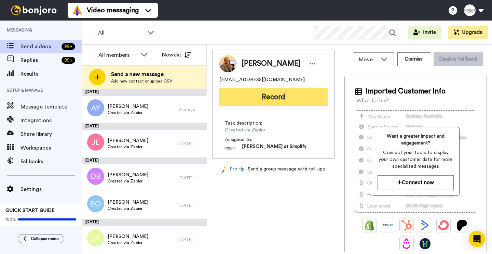
click at [281, 94] on button "Record" at bounding box center [273, 97] width 108 height 18
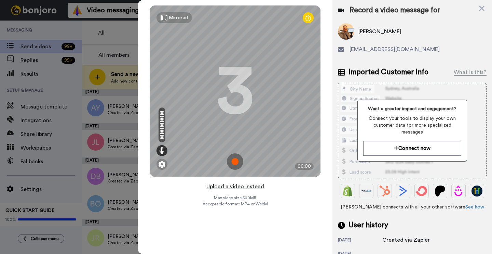
click at [241, 186] on button "Upload a video instead" at bounding box center [235, 186] width 62 height 9
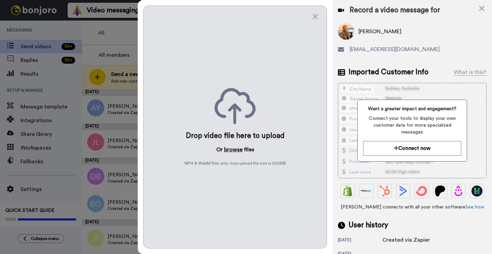
click at [230, 152] on button "browse" at bounding box center [233, 149] width 18 height 8
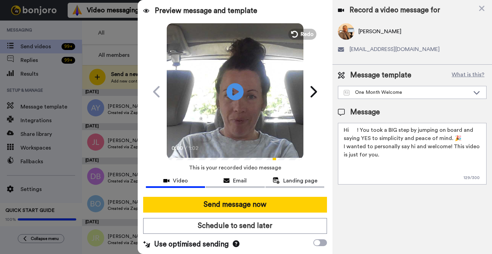
click at [358, 129] on textarea "Hi ! You took a BIG step by jumping on board and saying YES to simplicity and p…" at bounding box center [412, 154] width 149 height 62
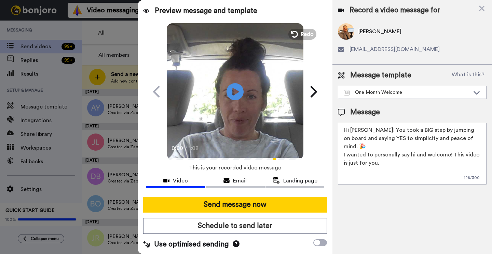
click at [448, 149] on textarea "Hi Judith! You took a BIG step by jumping on board and saying YES to simplicity…" at bounding box center [412, 154] width 149 height 62
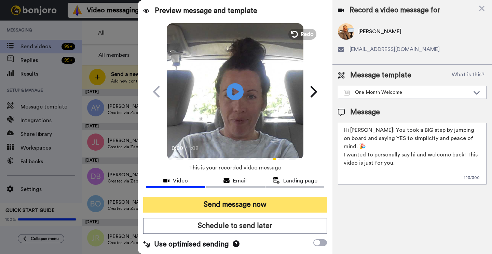
type textarea "Hi Judith! You took a BIG step by jumping on board and saying YES to simplicity…"
click at [261, 204] on button "Send message now" at bounding box center [235, 204] width 184 height 16
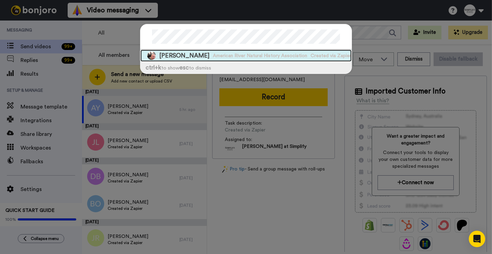
click at [182, 56] on span "[PERSON_NAME]" at bounding box center [184, 55] width 50 height 9
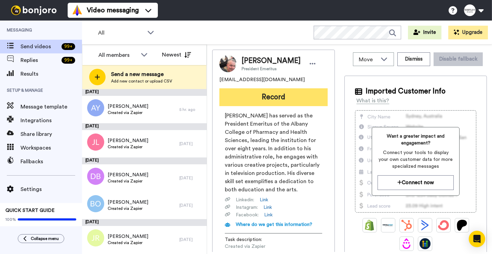
click at [233, 101] on button "Record" at bounding box center [273, 97] width 108 height 18
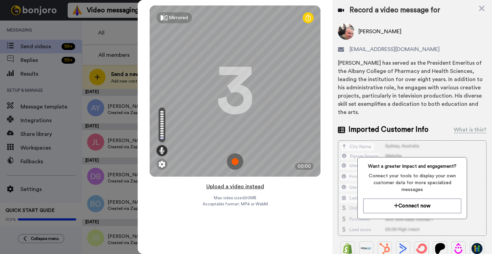
click at [258, 187] on button "Upload a video instead" at bounding box center [235, 186] width 62 height 9
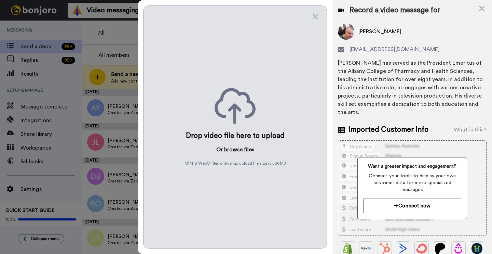
click at [229, 149] on button "browse" at bounding box center [233, 149] width 18 height 8
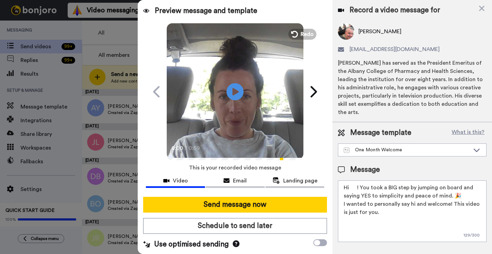
click at [357, 184] on textarea "Hi ! You took a BIG step by jumping on board and saying YES to simplicity and p…" at bounding box center [412, 211] width 149 height 62
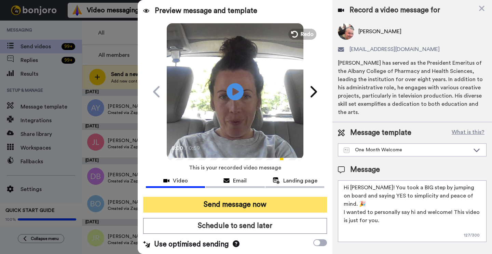
type textarea "Hi Gregory! You took a BIG step by jumping on board and saying YES to simplicit…"
click at [283, 205] on button "Send message now" at bounding box center [235, 204] width 184 height 16
